Goal: Find specific page/section: Find specific page/section

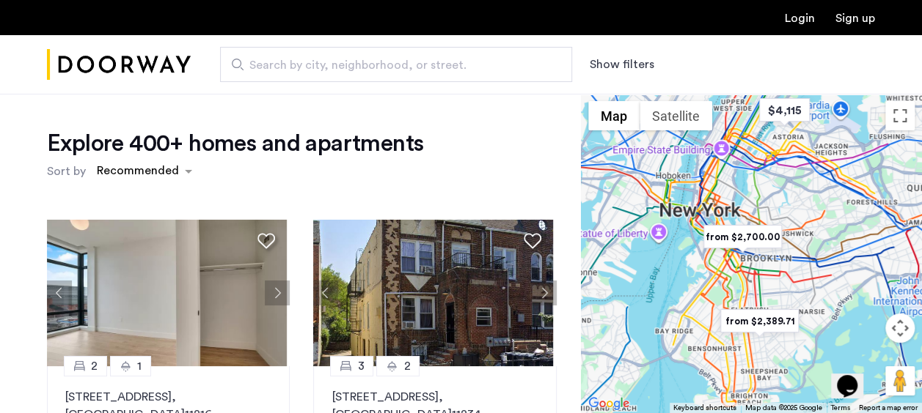
click at [380, 59] on span "Search by city, neighborhood, or street." at bounding box center [390, 65] width 282 height 18
click at [380, 59] on input "Search by city, neighborhood, or street." at bounding box center [396, 64] width 352 height 35
click at [364, 66] on span "Search by city, neighborhood, or street." at bounding box center [390, 65] width 282 height 18
click at [364, 66] on input "Search by city, neighborhood, or street." at bounding box center [396, 64] width 352 height 35
type input "**********"
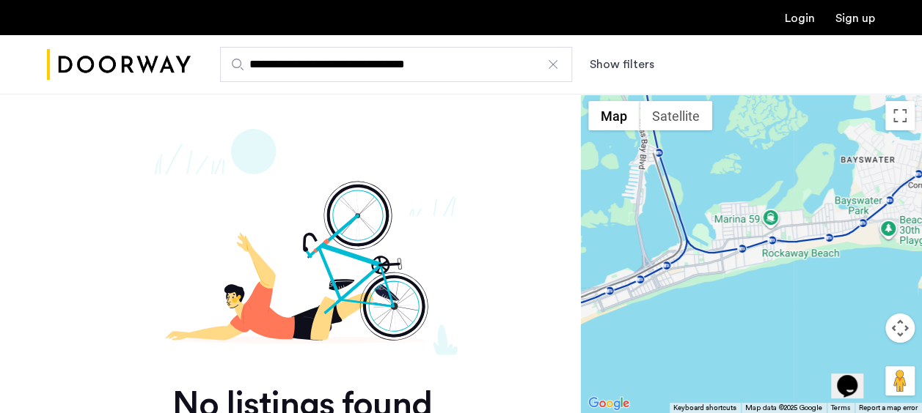
drag, startPoint x: 666, startPoint y: 315, endPoint x: 801, endPoint y: 249, distance: 149.9
click at [801, 249] on div at bounding box center [751, 254] width 341 height 320
click at [744, 254] on div at bounding box center [751, 254] width 341 height 320
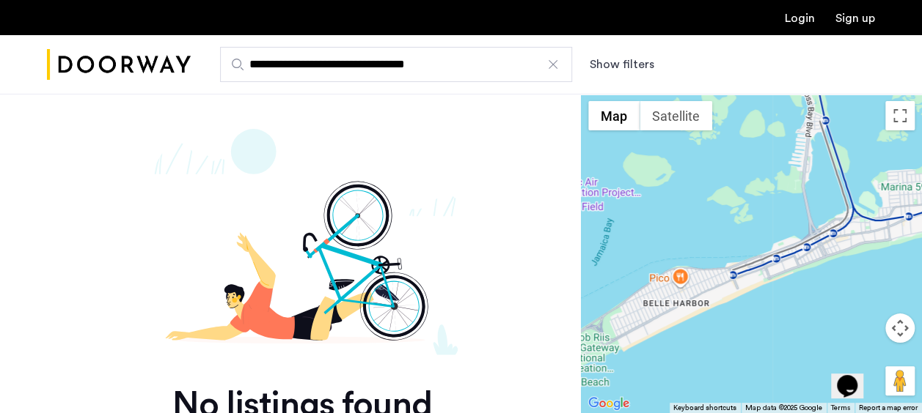
drag, startPoint x: 636, startPoint y: 285, endPoint x: 844, endPoint y: 248, distance: 210.8
click at [844, 248] on div at bounding box center [751, 254] width 341 height 320
click at [758, 279] on div at bounding box center [751, 254] width 341 height 320
